Goal: Task Accomplishment & Management: Complete application form

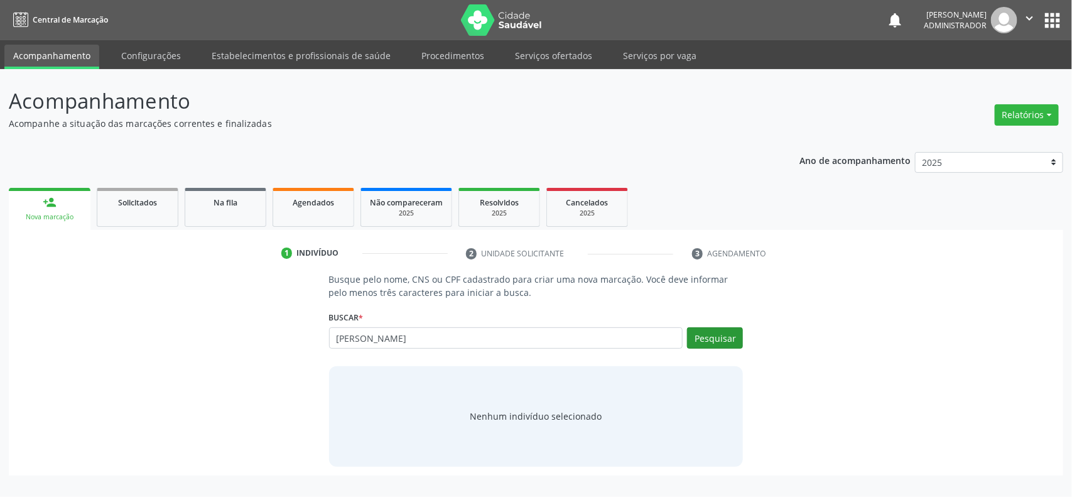
type input "[PERSON_NAME]"
click at [714, 336] on button "Pesquisar" at bounding box center [715, 337] width 56 height 21
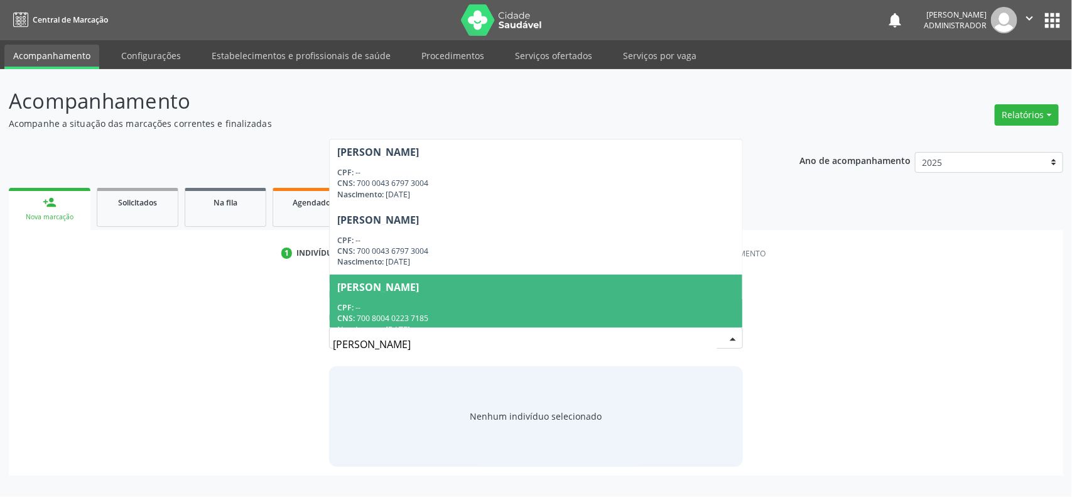
click at [419, 283] on div "[PERSON_NAME]" at bounding box center [378, 287] width 82 height 10
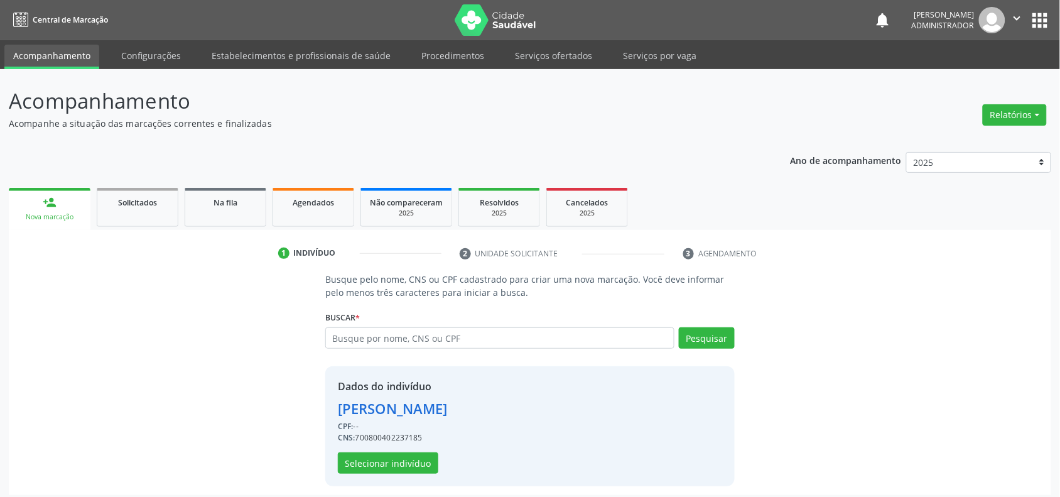
scroll to position [7, 0]
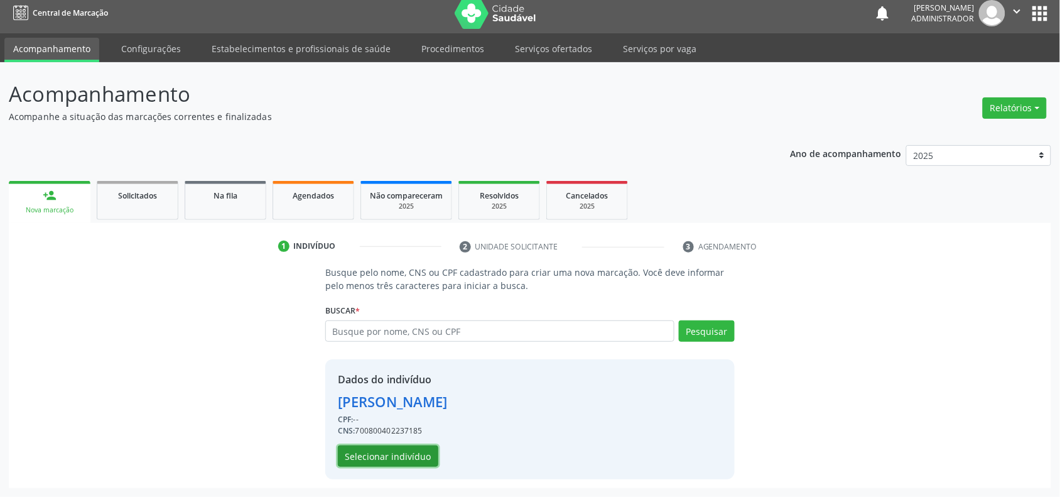
click at [393, 451] on button "Selecionar indivíduo" at bounding box center [388, 455] width 101 height 21
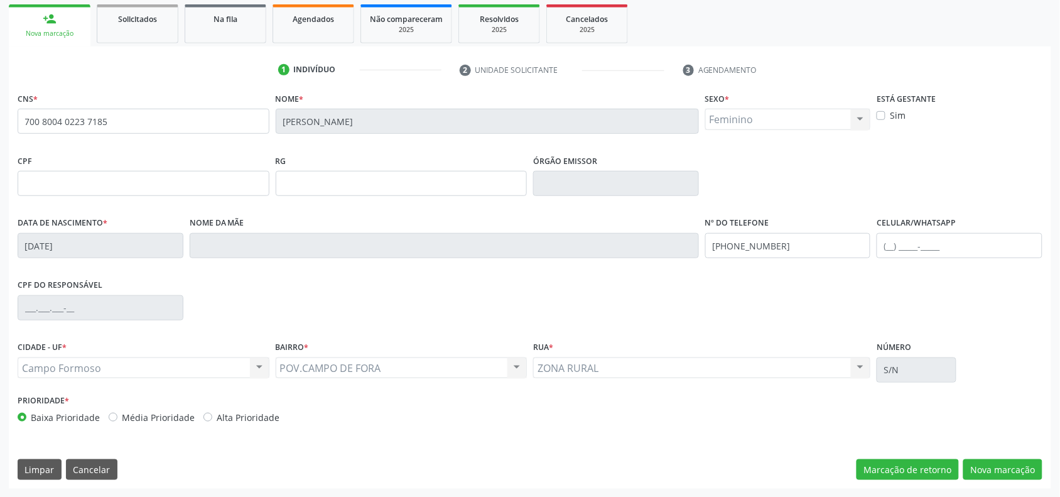
scroll to position [184, 0]
click at [150, 362] on div "Campo Formoso Campo Formoso Nenhum resultado encontrado para: " " Não há nenhum…" at bounding box center [144, 367] width 252 height 21
click at [259, 365] on div "Campo Formoso Campo Formoso Nenhum resultado encontrado para: " " Não há nenhum…" at bounding box center [144, 367] width 252 height 21
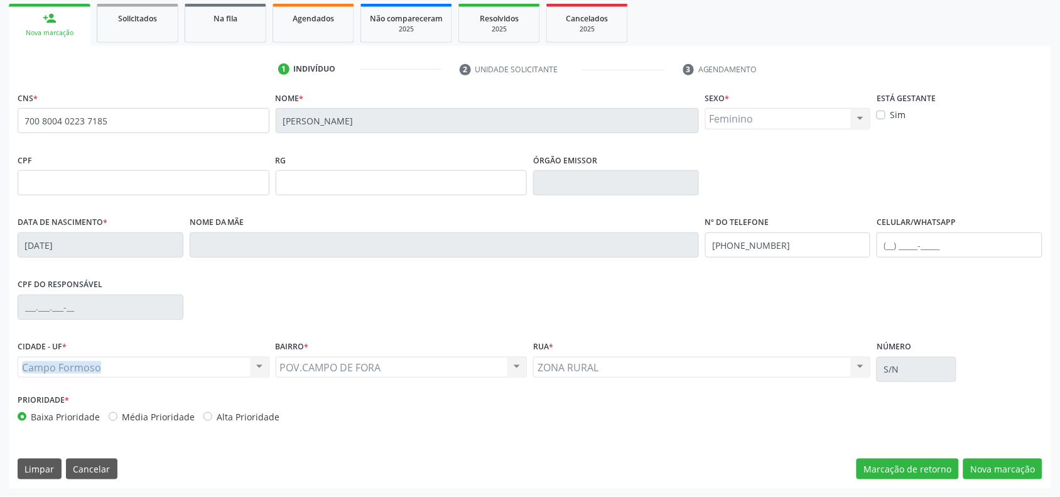
click at [259, 365] on div "Campo Formoso Campo Formoso Nenhum resultado encontrado para: " " Não há nenhum…" at bounding box center [144, 367] width 252 height 21
click at [87, 469] on button "Cancelar" at bounding box center [92, 469] width 52 height 21
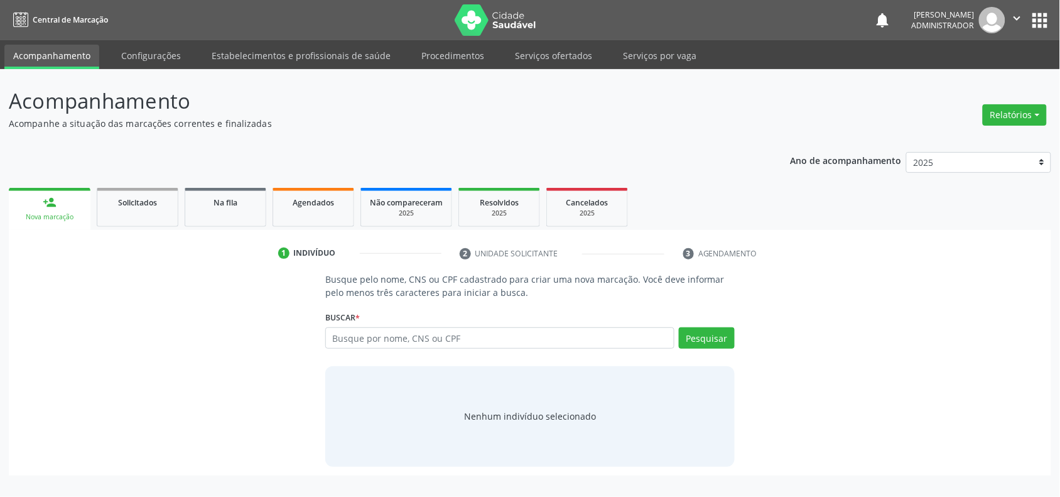
scroll to position [0, 0]
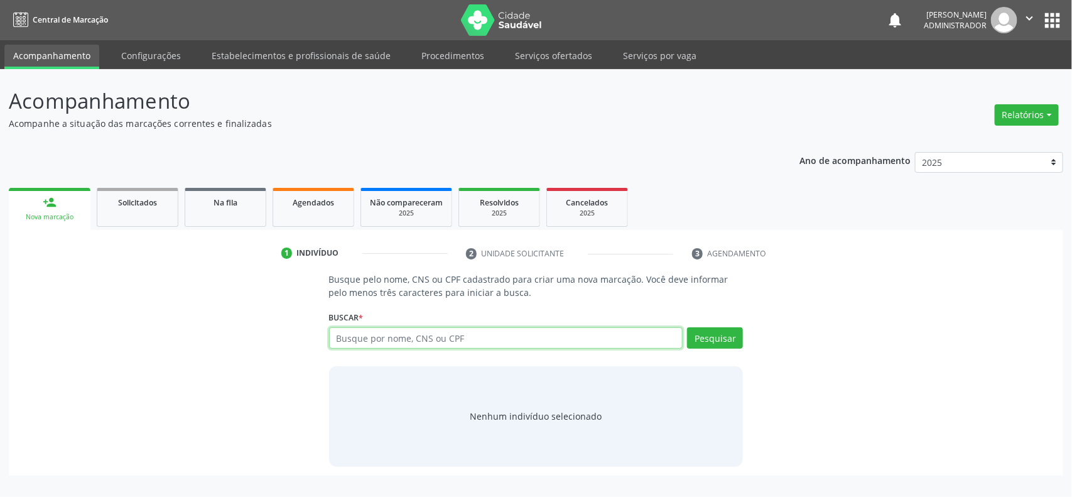
click at [401, 337] on input "text" at bounding box center [506, 337] width 354 height 21
type input "[PERSON_NAME]"
click at [720, 338] on button "Pesquisar" at bounding box center [715, 337] width 56 height 21
type input "[PERSON_NAME]"
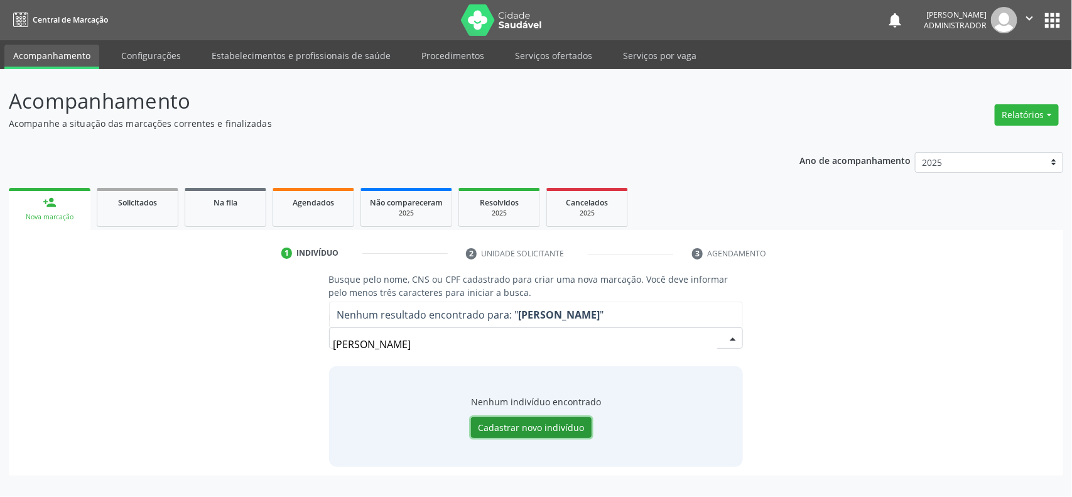
click at [543, 423] on button "Cadastrar novo indivíduo" at bounding box center [531, 427] width 121 height 21
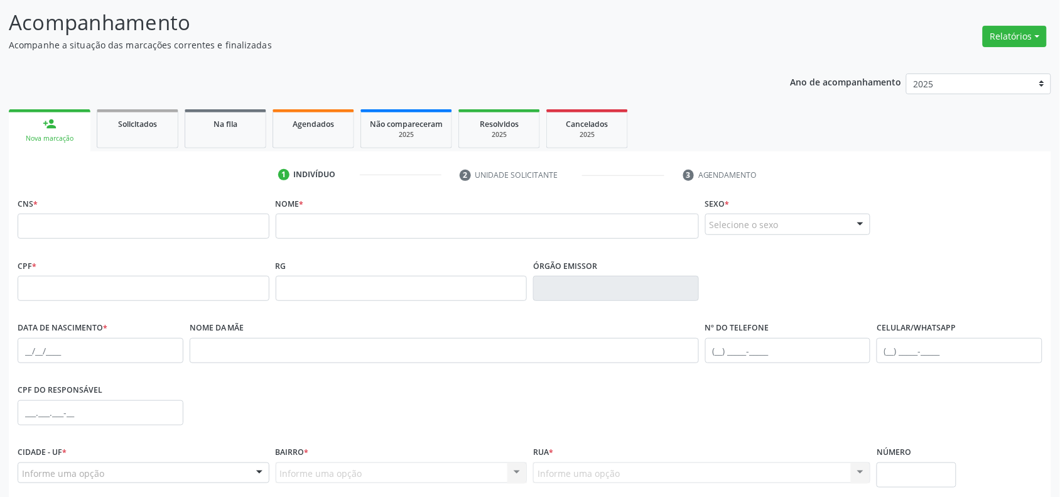
scroll to position [184, 0]
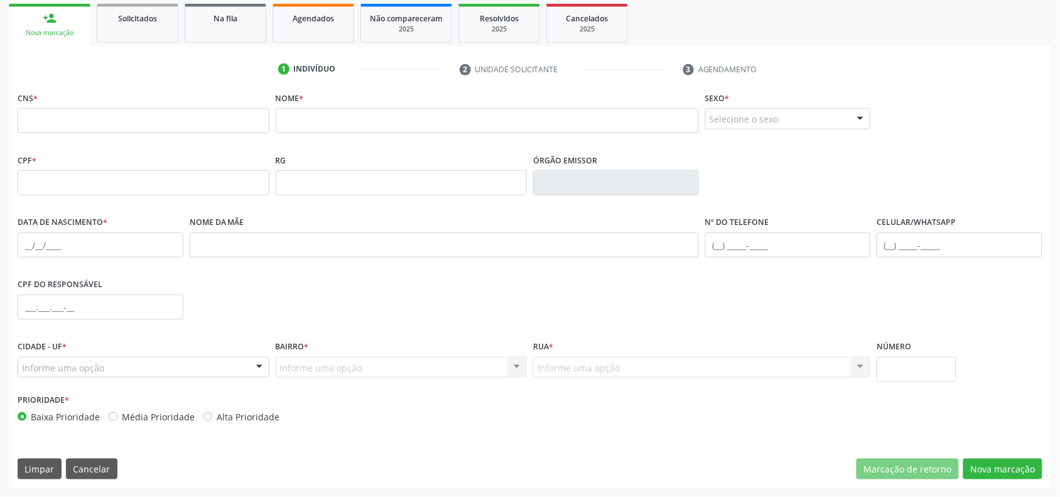
click at [250, 368] on div at bounding box center [259, 367] width 19 height 21
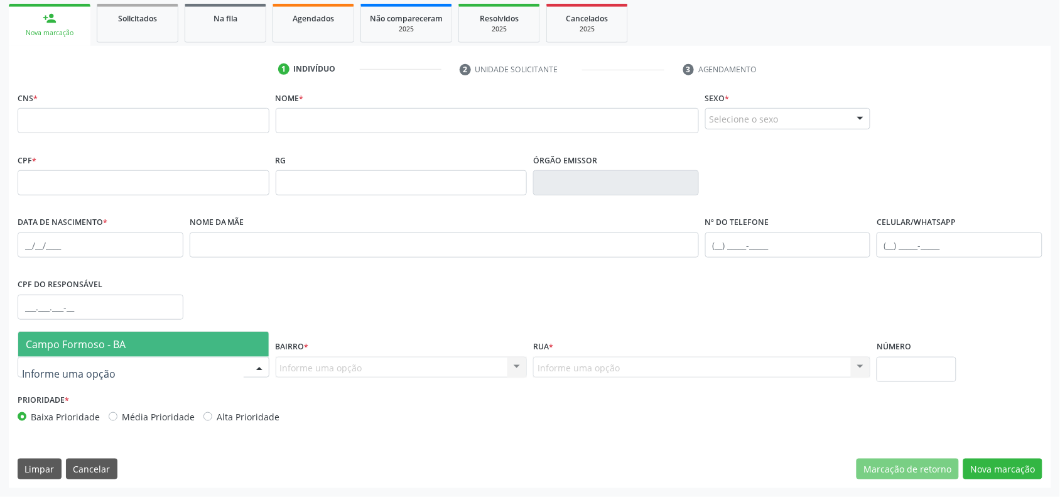
click at [324, 369] on div "Informe uma opção Nenhum resultado encontrado para: " " Nenhuma opção encontrad…" at bounding box center [402, 367] width 252 height 21
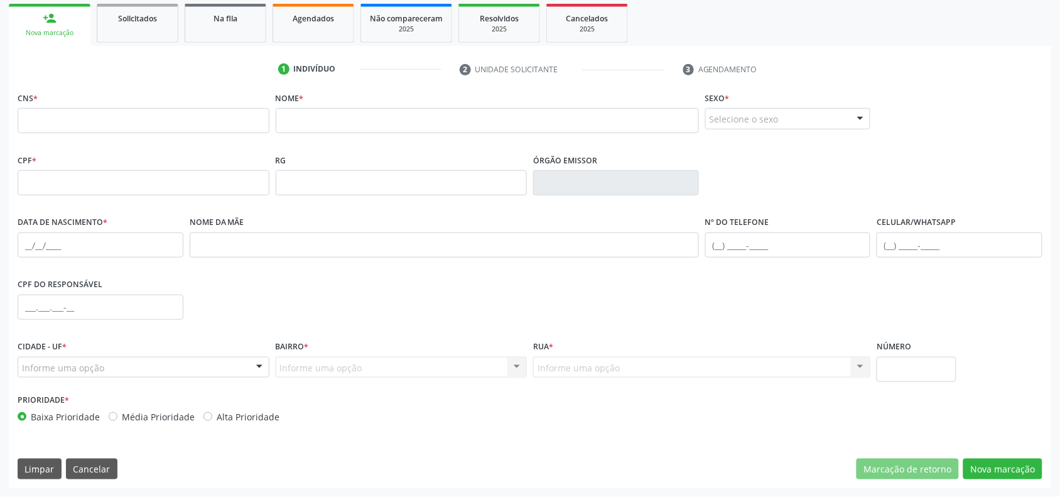
click at [352, 369] on div "Informe uma opção Nenhum resultado encontrado para: " " Nenhuma opção encontrad…" at bounding box center [402, 367] width 252 height 21
click at [253, 371] on div at bounding box center [259, 367] width 19 height 21
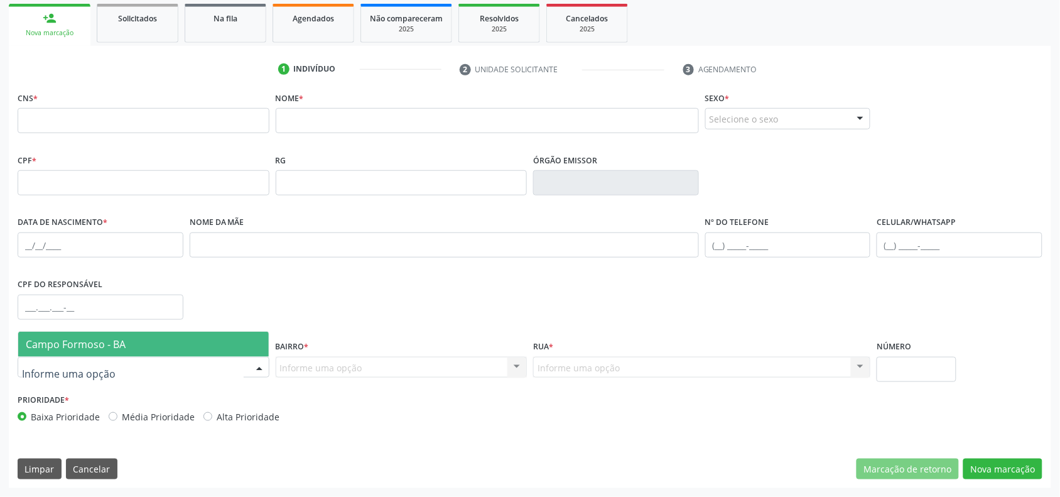
click at [149, 350] on span "Campo Formoso - BA" at bounding box center [143, 344] width 251 height 25
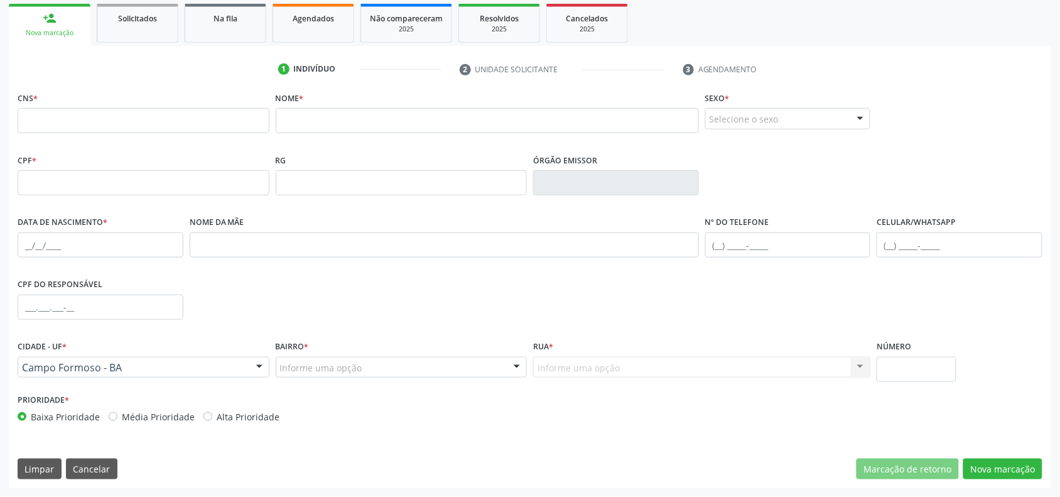
click at [406, 374] on div "Informe uma opção" at bounding box center [402, 367] width 252 height 21
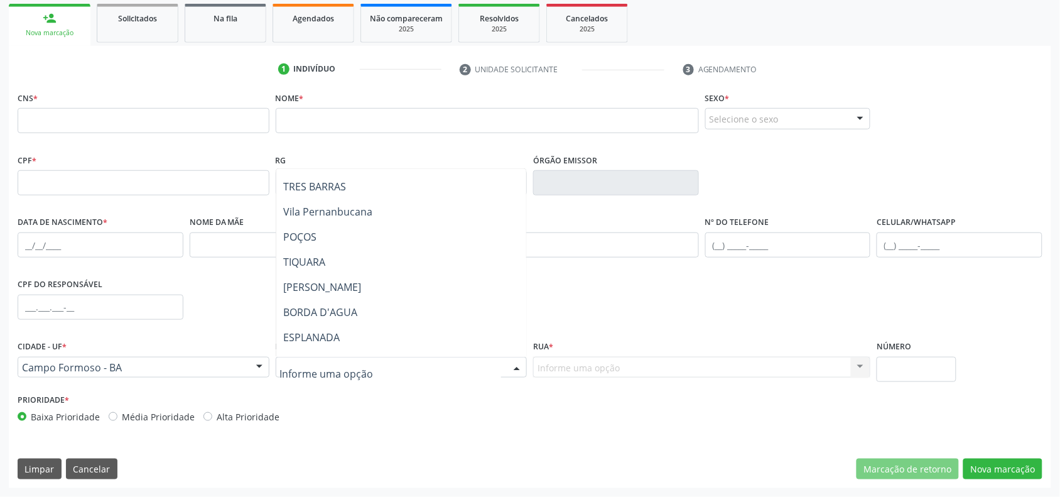
scroll to position [236, 0]
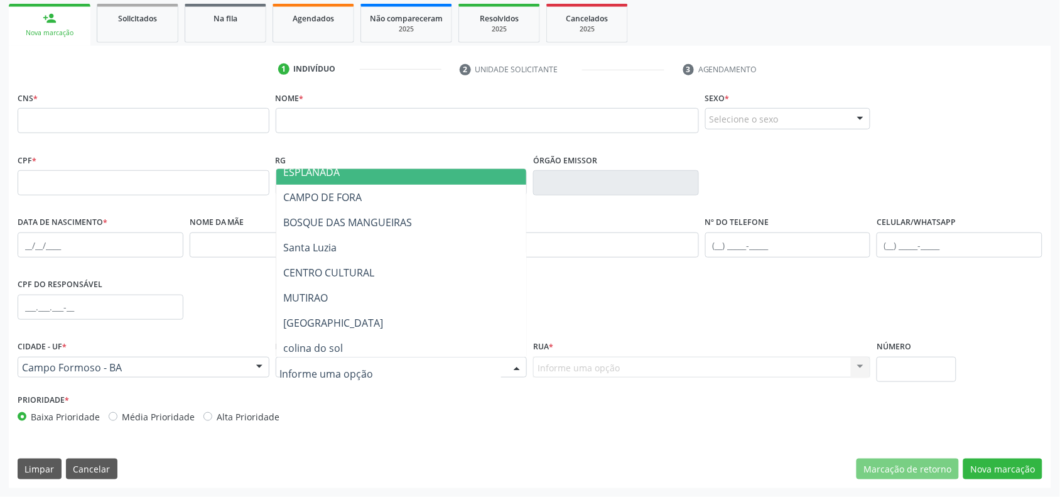
click at [366, 164] on div "RG" at bounding box center [402, 173] width 252 height 45
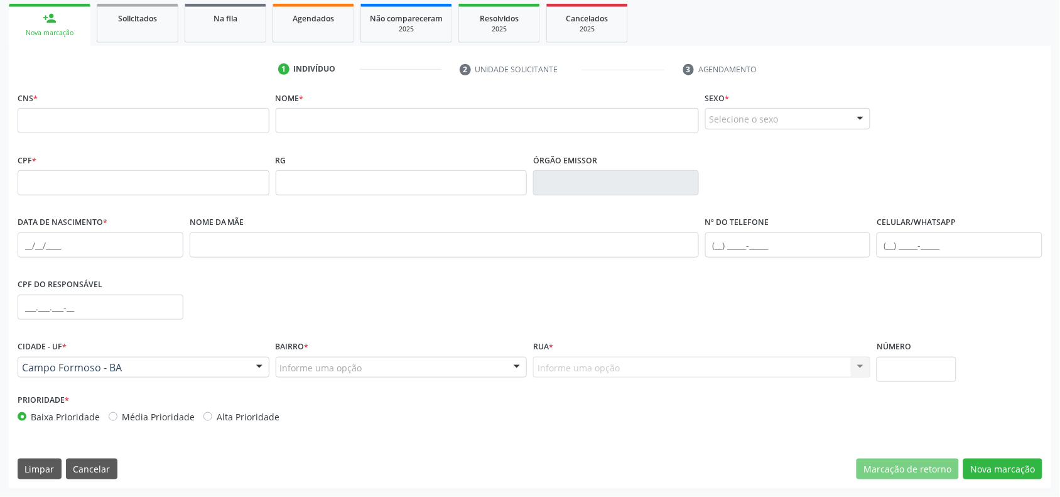
click at [567, 369] on div "Informe uma opção Nenhum resultado encontrado para: " " Nenhuma opção encontrad…" at bounding box center [701, 367] width 337 height 21
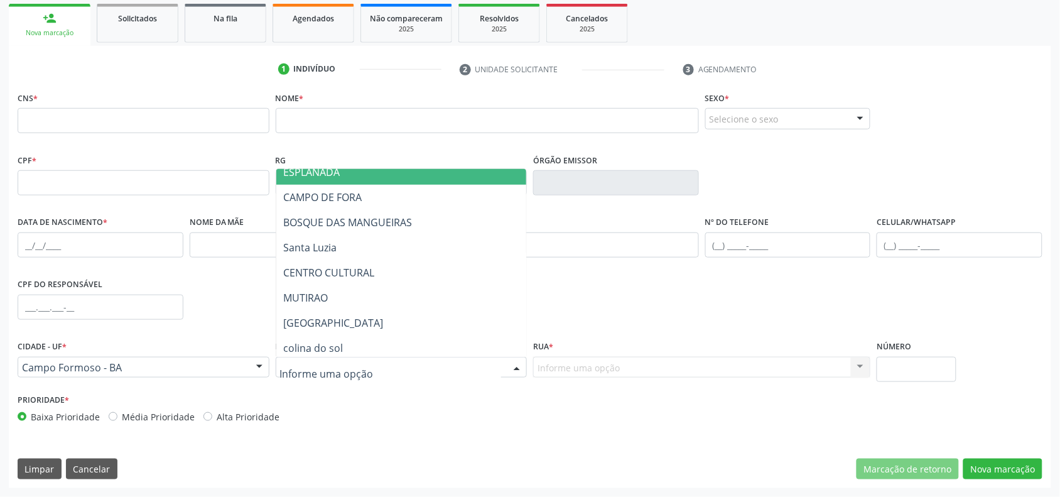
click at [516, 365] on div at bounding box center [517, 367] width 19 height 21
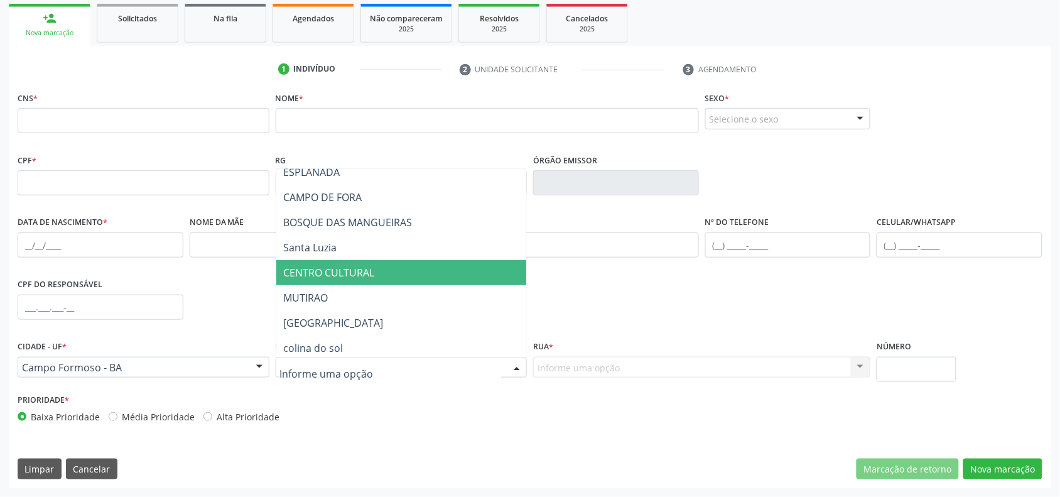
click at [378, 269] on span "CENTRO CULTURAL" at bounding box center [411, 272] width 271 height 25
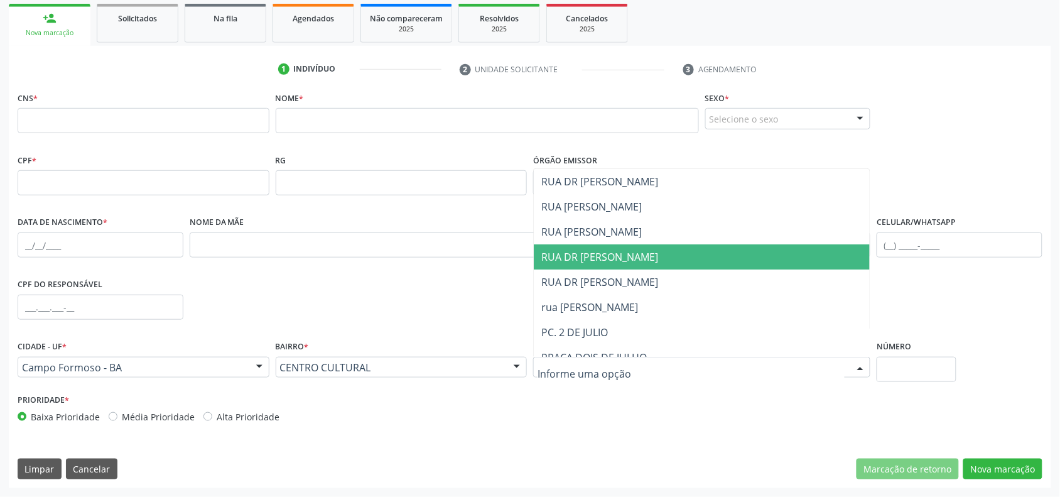
click at [587, 259] on span "RUA DR [PERSON_NAME]" at bounding box center [600, 257] width 117 height 14
